Goal: Browse casually

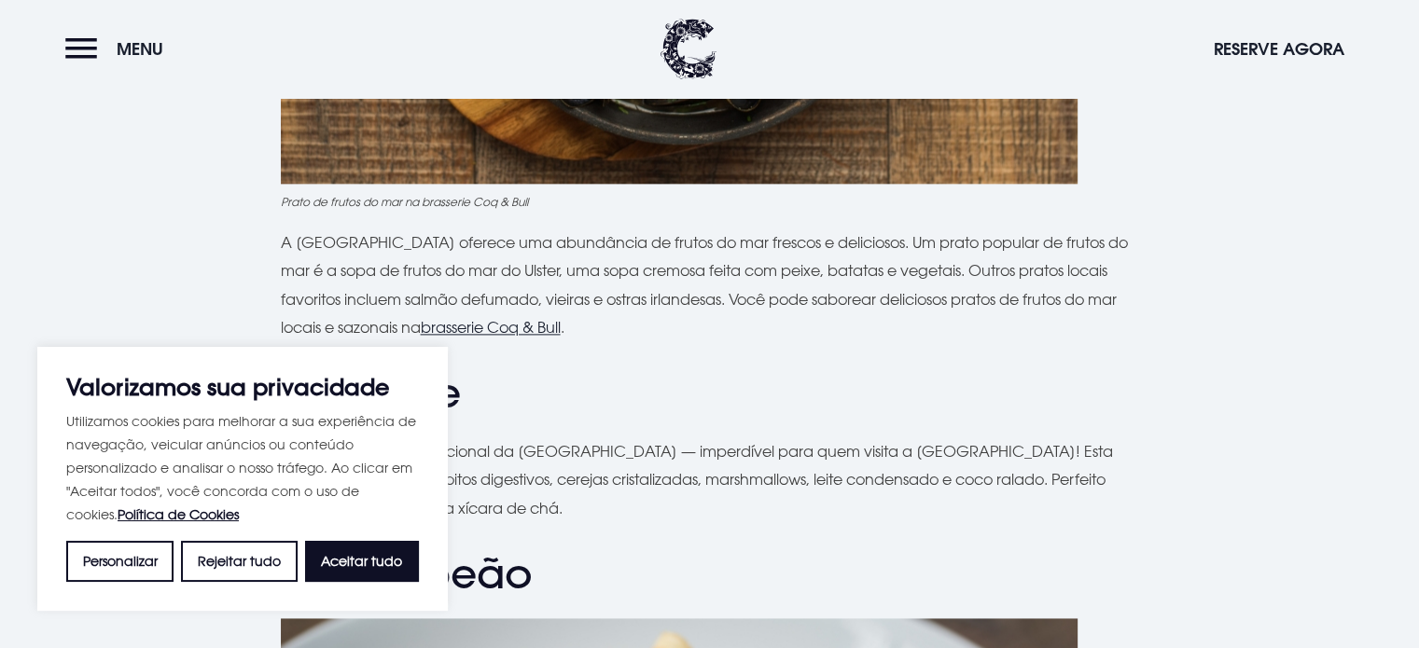
scroll to position [2679, 0]
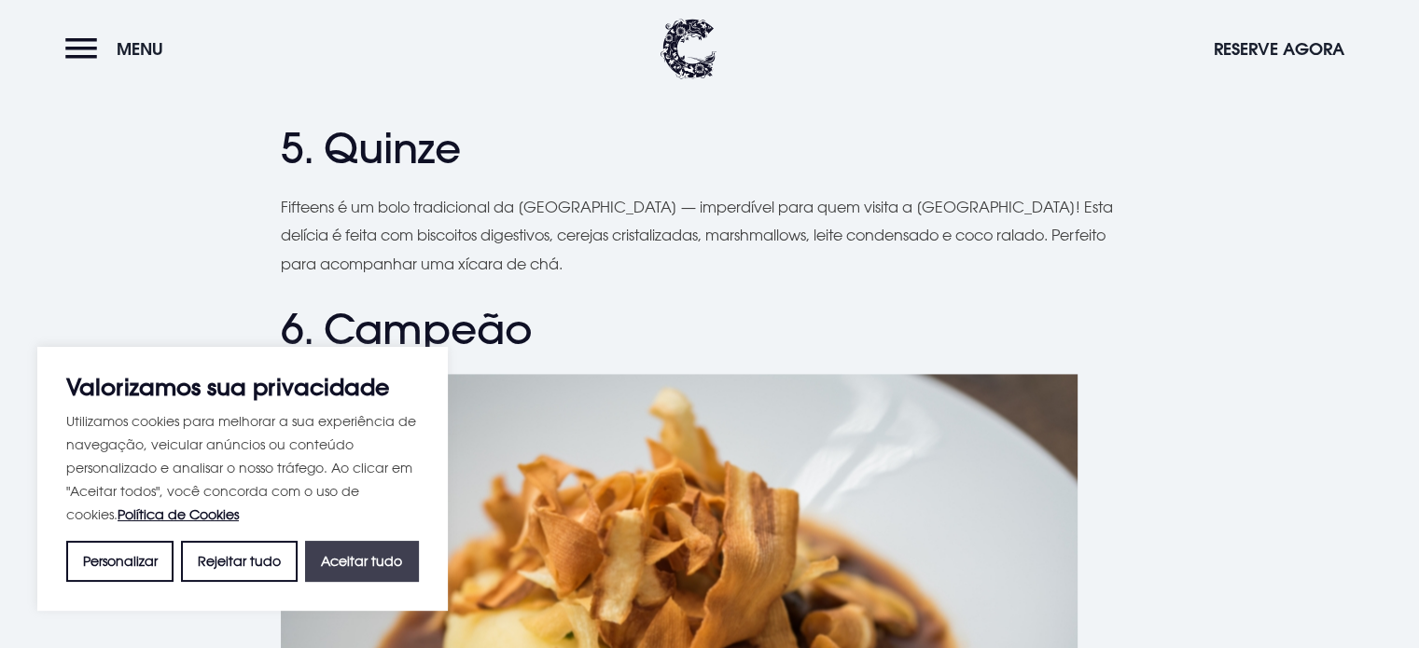
click at [382, 561] on font "Aceitar tudo" at bounding box center [361, 561] width 81 height 16
checkbox input "true"
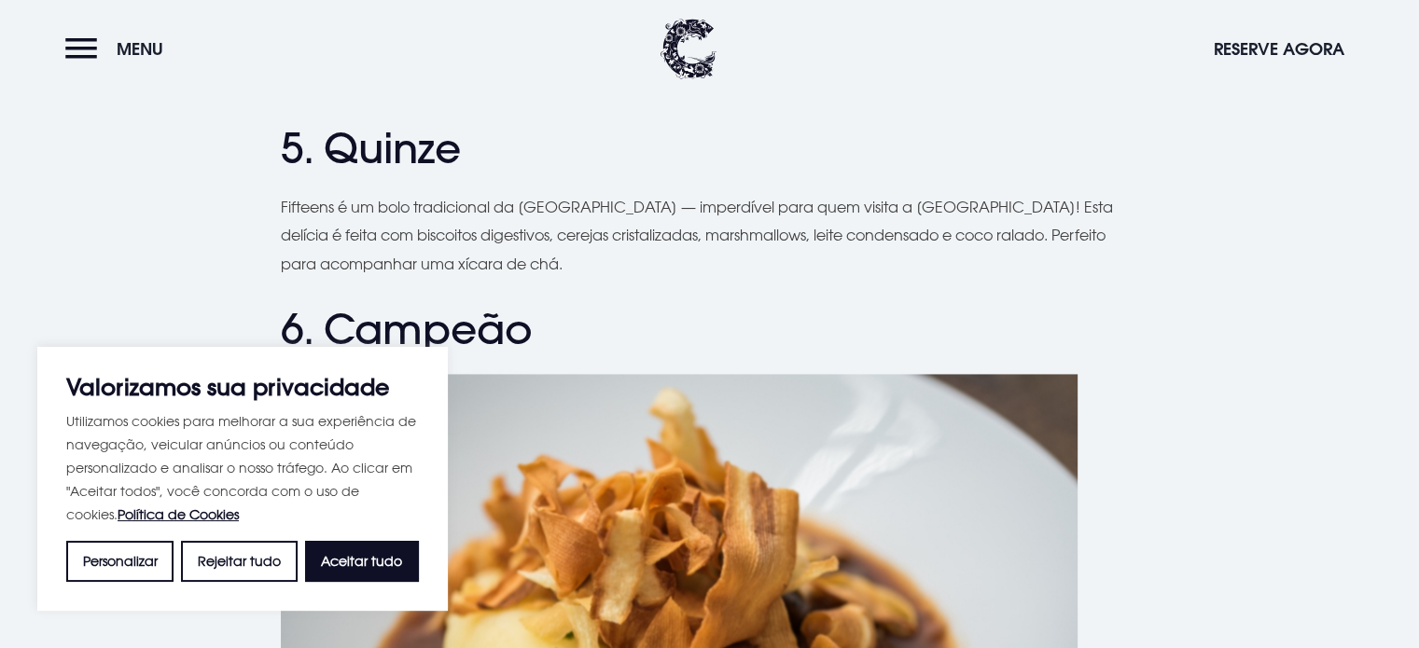
checkbox input "true"
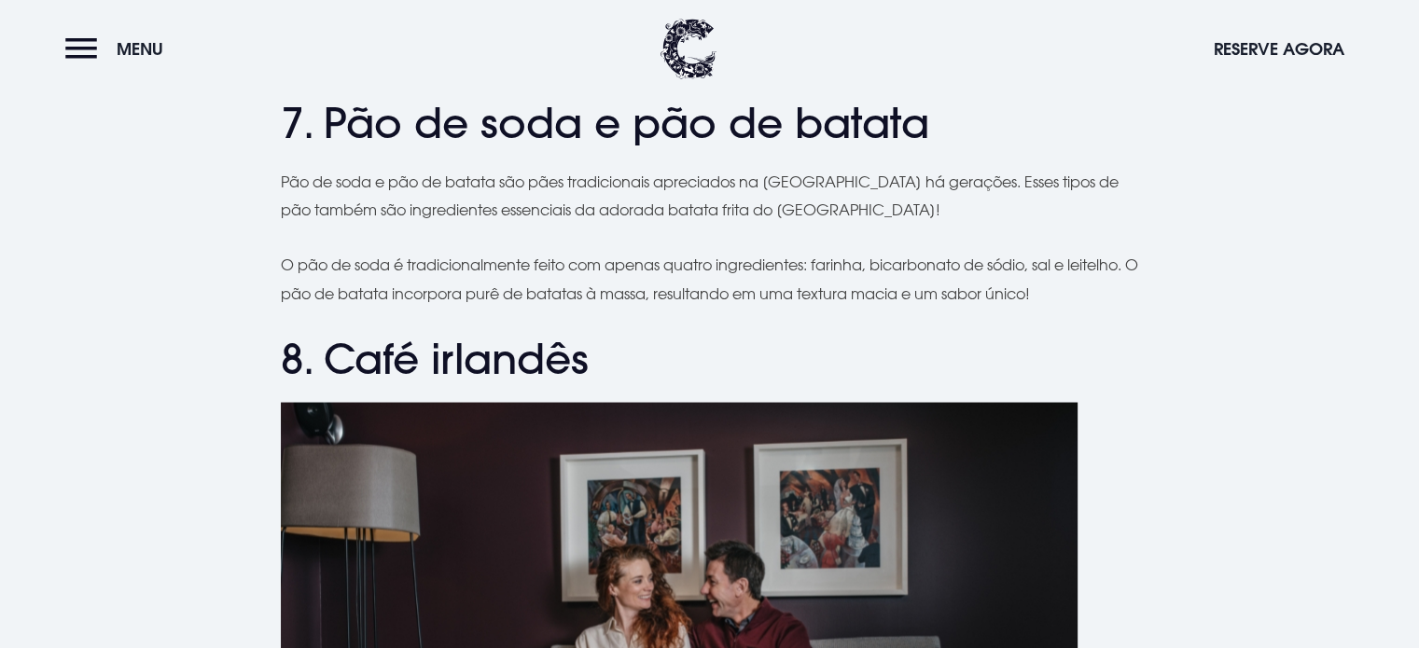
scroll to position [3705, 0]
